Goal: Task Accomplishment & Management: Manage account settings

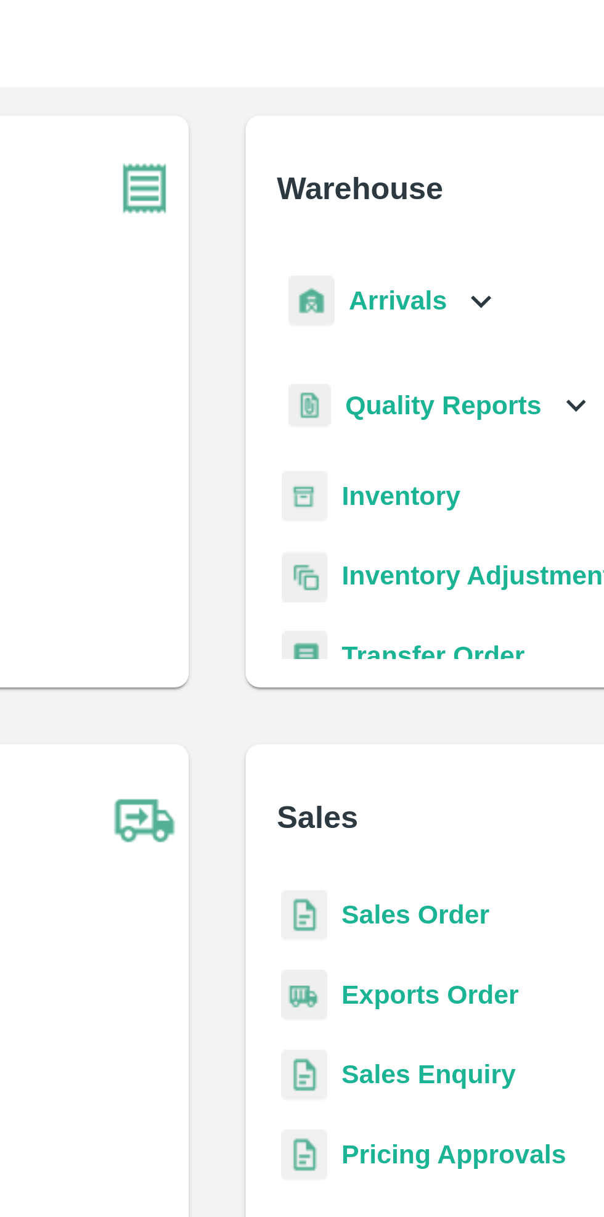
click at [369, 356] on b "Sales Order" at bounding box center [370, 354] width 51 height 10
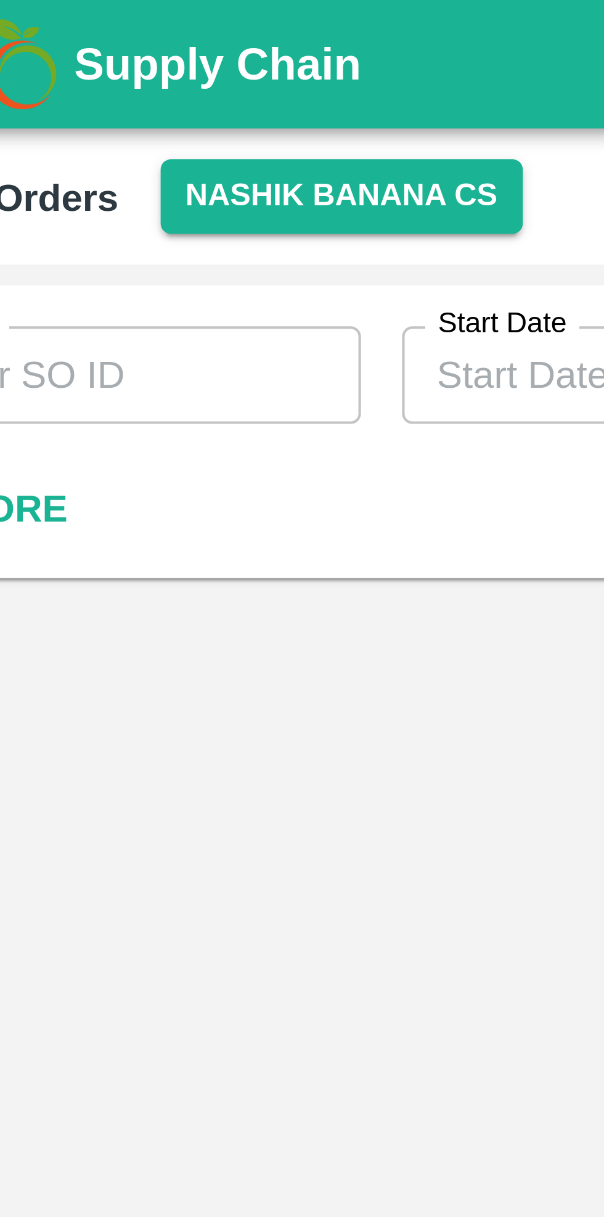
click at [110, 35] on div "Sales Orders Nashik Banana CS Add" at bounding box center [302, 47] width 604 height 33
click at [111, 48] on button "Nashik Banana CS" at bounding box center [120, 47] width 88 height 18
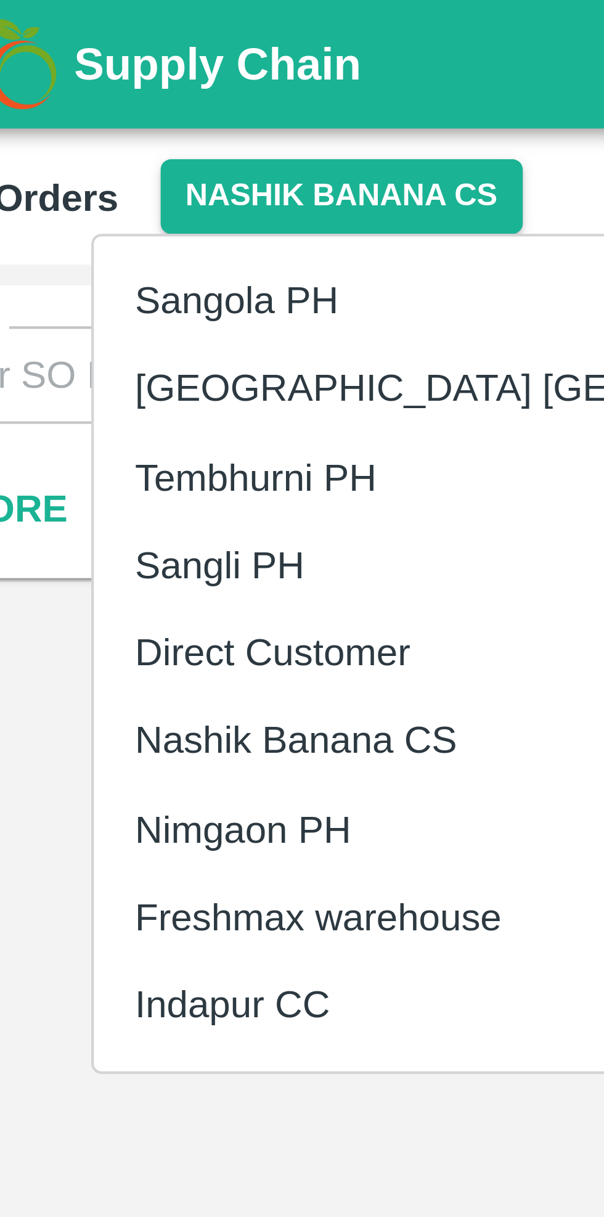
click at [113, 152] on li "Direct Customer" at bounding box center [166, 156] width 213 height 21
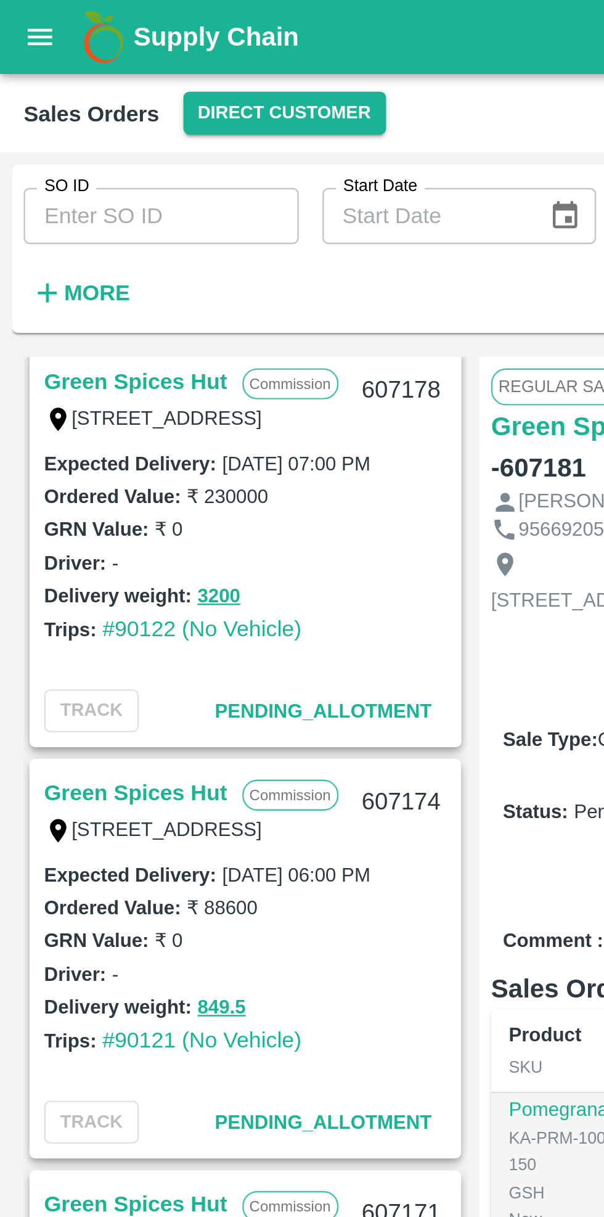
scroll to position [178, 0]
